Goal: Browse casually: Explore the website without a specific task or goal

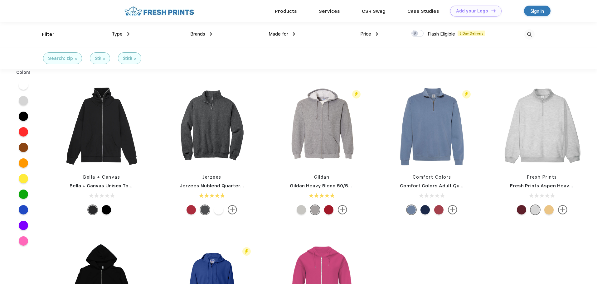
scroll to position [0, 0]
click at [179, 15] on img at bounding box center [159, 10] width 73 height 11
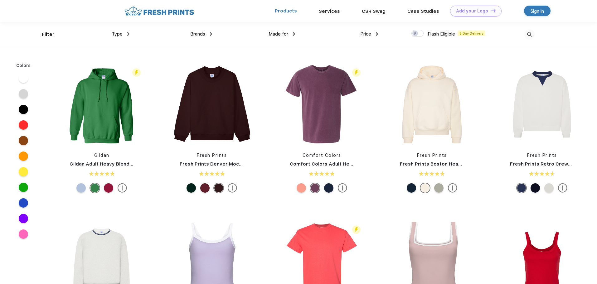
click at [285, 11] on link "Products" at bounding box center [286, 11] width 22 height 6
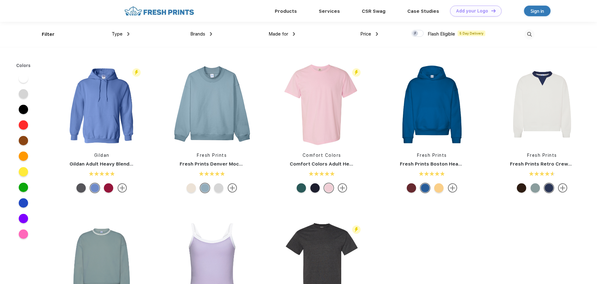
click at [285, 11] on link "Products" at bounding box center [286, 11] width 22 height 6
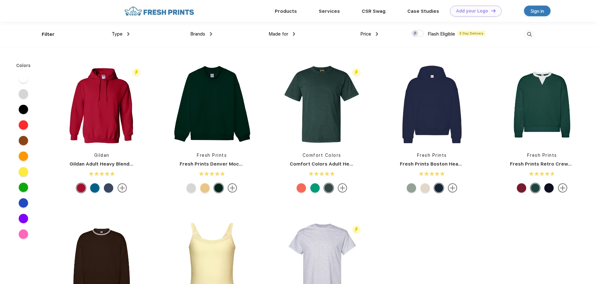
scroll to position [0, 0]
